Goal: Information Seeking & Learning: Learn about a topic

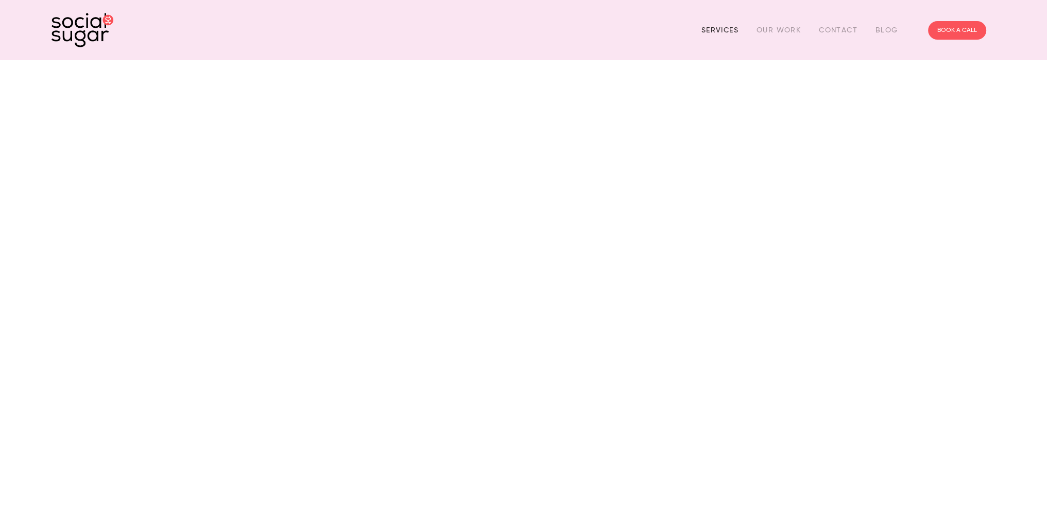
click at [725, 26] on link "Services" at bounding box center [720, 30] width 37 height 16
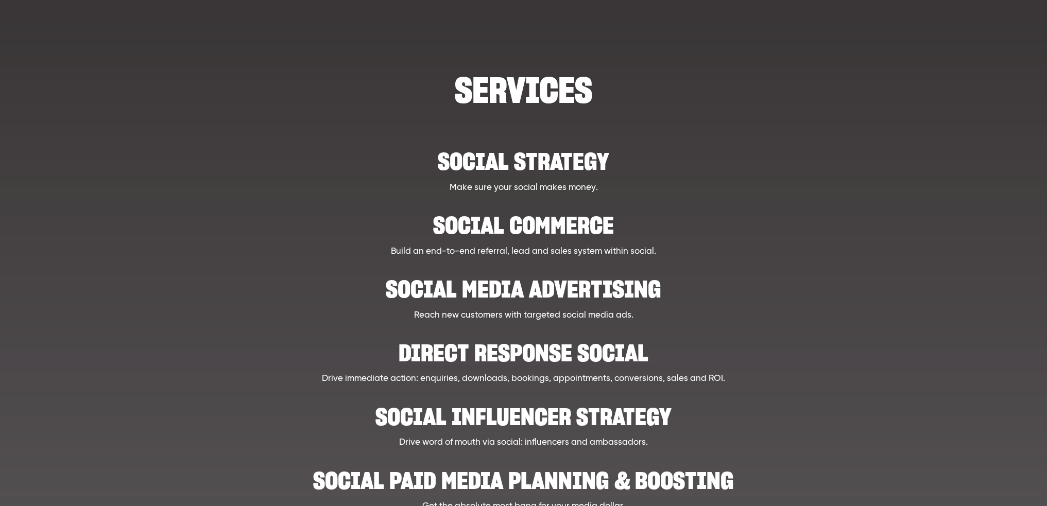
scroll to position [137, 0]
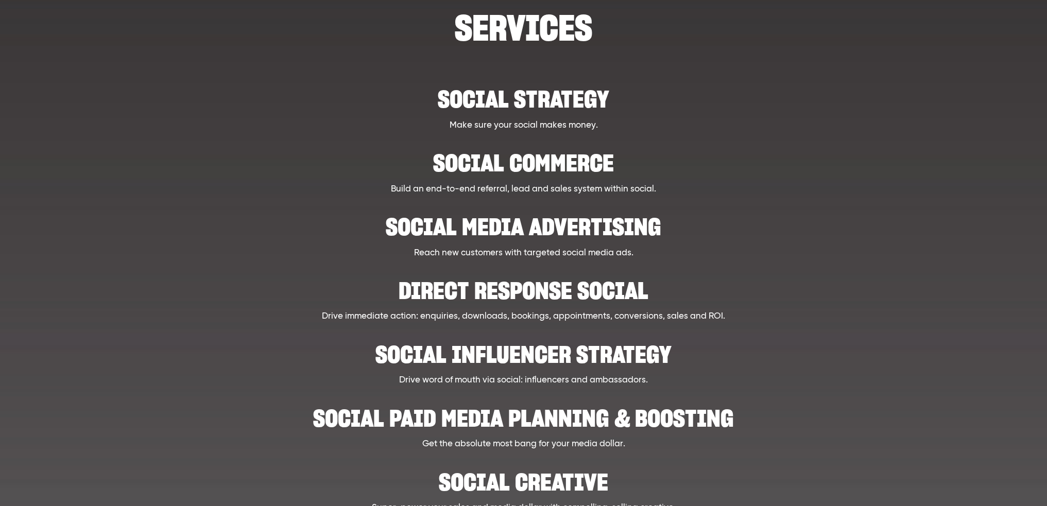
click at [498, 226] on h2 "Social Media Advertising" at bounding box center [523, 221] width 816 height 31
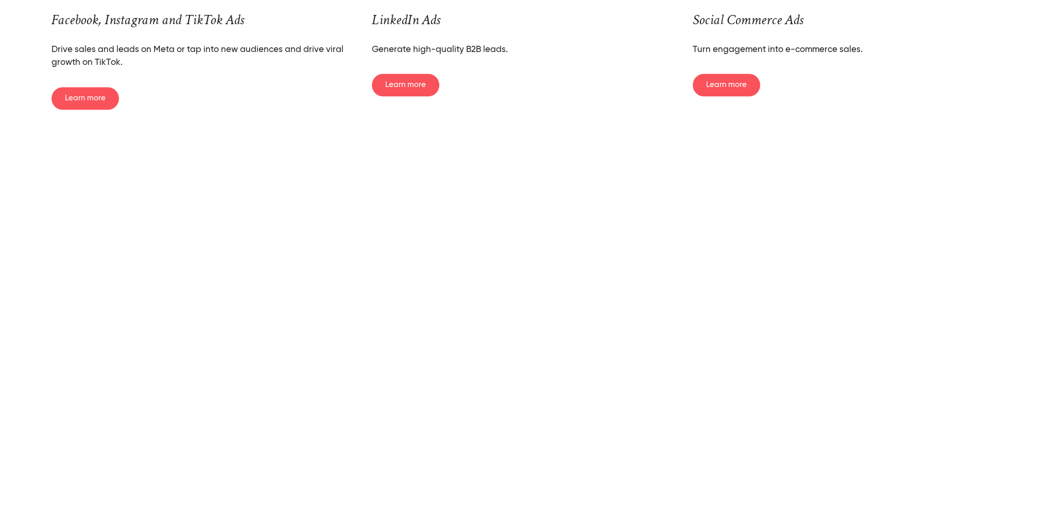
scroll to position [1855, 0]
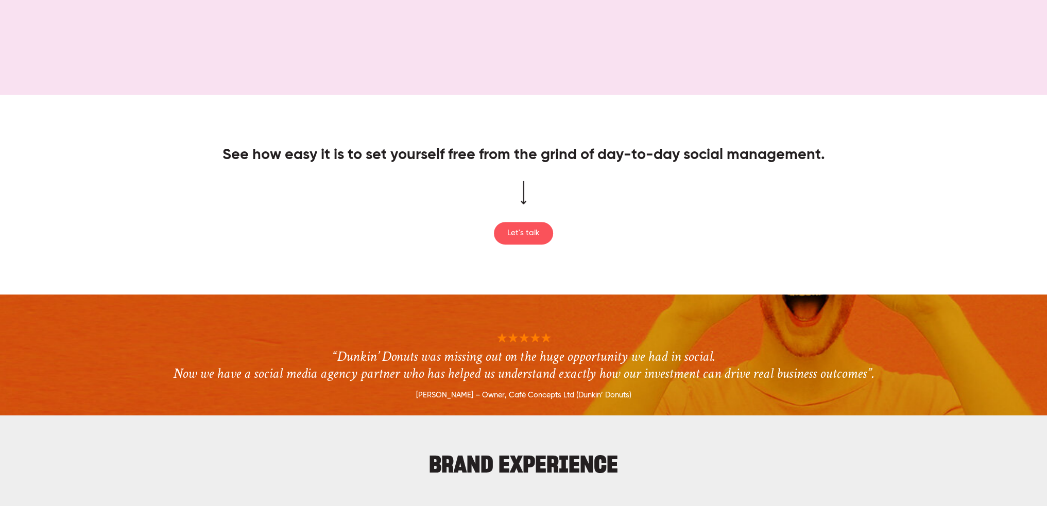
scroll to position [1030, 0]
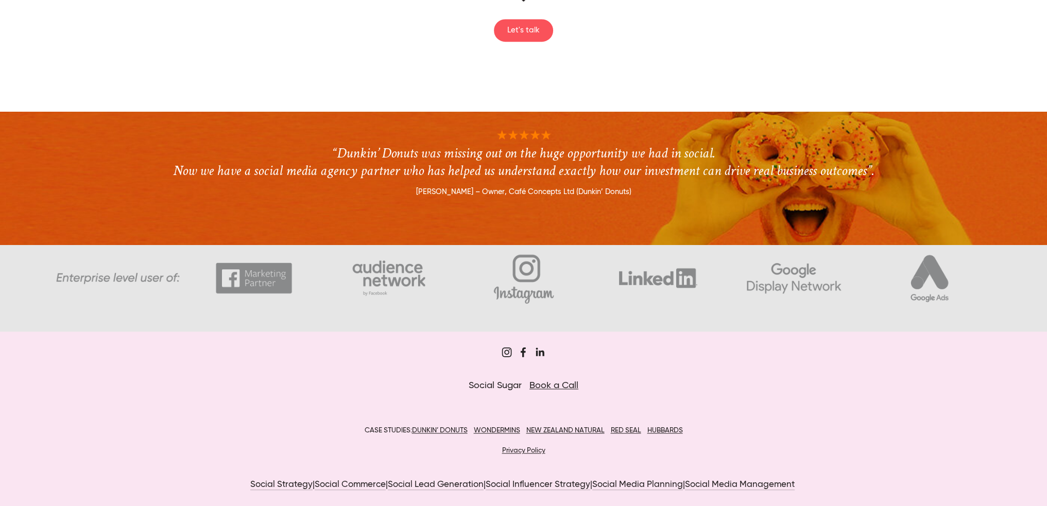
scroll to position [1448, 0]
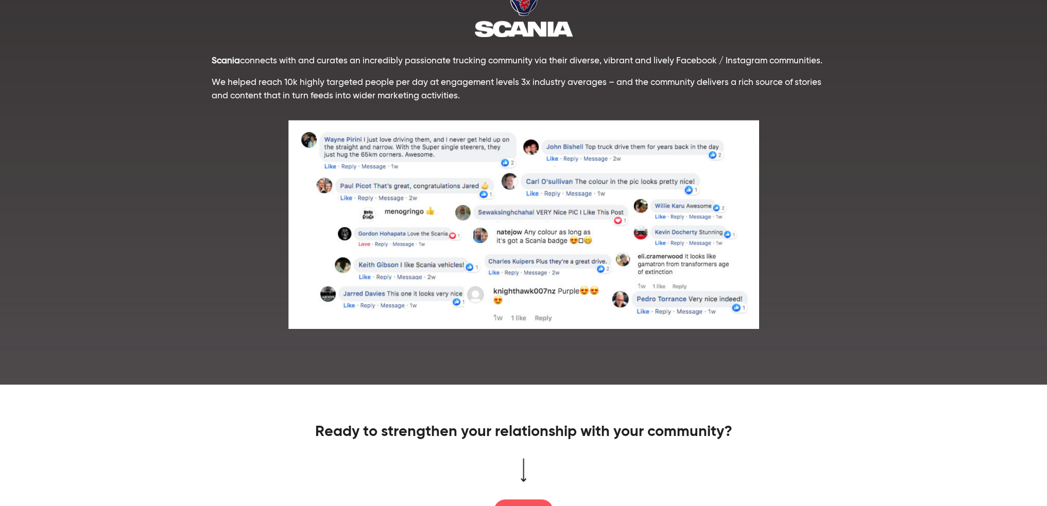
click at [312, 66] on p "Scania connects with and curates an incredibly passionate trucking community vi…" at bounding box center [524, 61] width 624 height 13
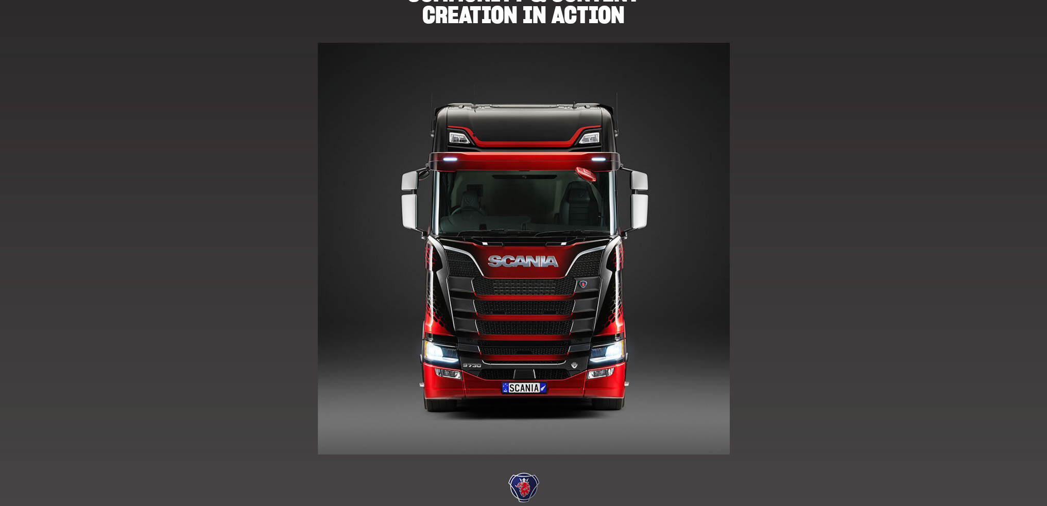
scroll to position [0, 0]
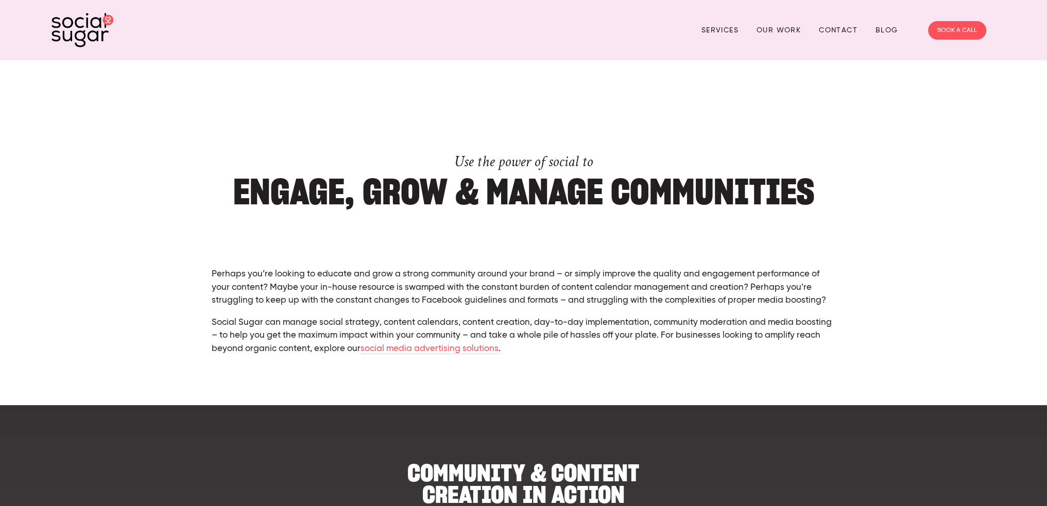
click at [82, 22] on img at bounding box center [83, 30] width 62 height 35
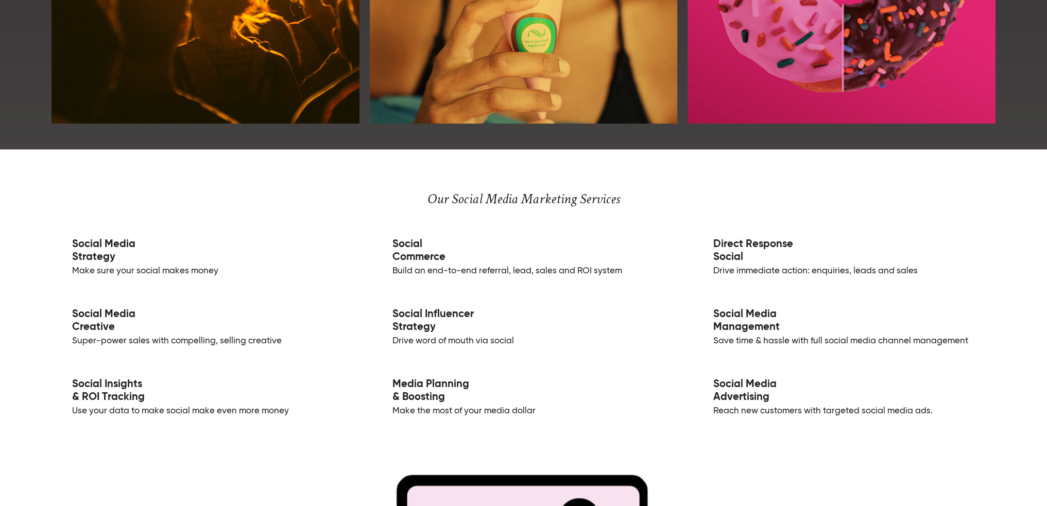
scroll to position [1786, 0]
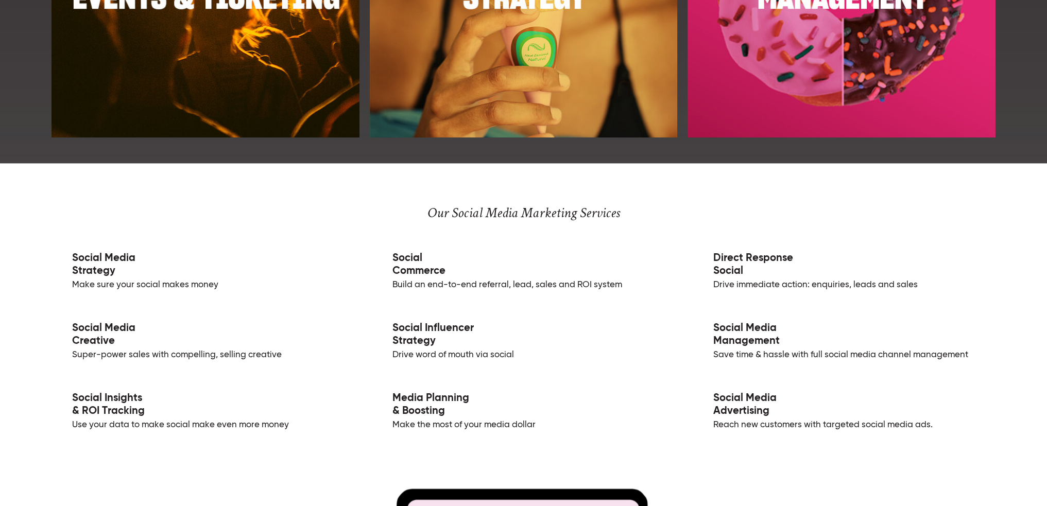
click at [97, 407] on link "Social Insights & ROI Tracking" at bounding box center [108, 405] width 73 height 24
